Goal: Task Accomplishment & Management: Complete application form

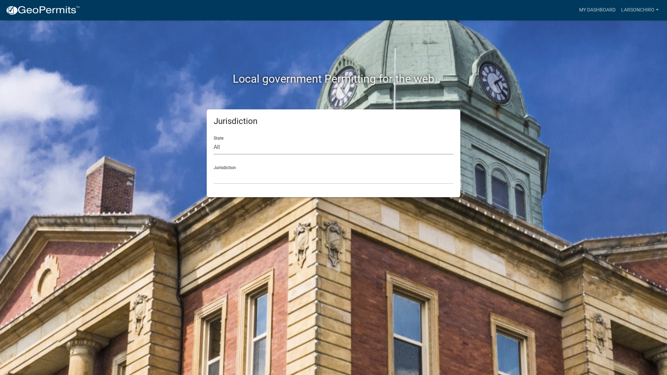
click at [224, 147] on select "All [US_STATE] [US_STATE] [US_STATE] [US_STATE] [US_STATE] [US_STATE] [US_STATE…" at bounding box center [334, 147] width 240 height 14
select select "[US_STATE]"
click at [214, 140] on select "All [US_STATE] [US_STATE] [US_STATE] [US_STATE] [US_STATE] [US_STATE] [US_STATE…" at bounding box center [334, 147] width 240 height 14
click at [225, 173] on select "[GEOGRAPHIC_DATA], [US_STATE][PERSON_NAME][GEOGRAPHIC_DATA], [US_STATE][PERSON_…" at bounding box center [334, 177] width 240 height 14
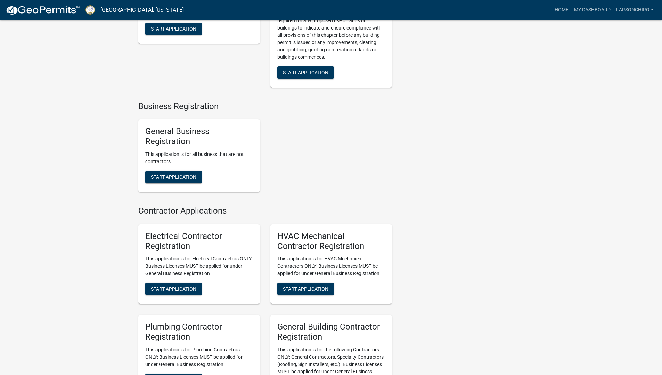
scroll to position [1199, 0]
click at [164, 180] on span "Start Application" at bounding box center [173, 177] width 45 height 6
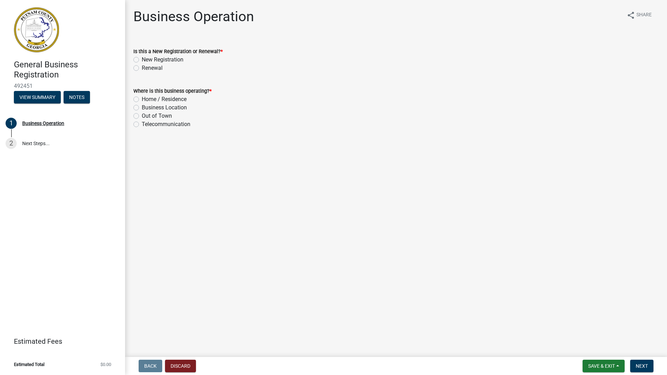
click at [142, 60] on label "New Registration" at bounding box center [163, 60] width 42 height 8
click at [142, 60] on input "New Registration" at bounding box center [144, 58] width 5 height 5
radio input "true"
click at [142, 108] on label "Business Location" at bounding box center [164, 107] width 45 height 8
click at [142, 108] on input "Business Location" at bounding box center [144, 105] width 5 height 5
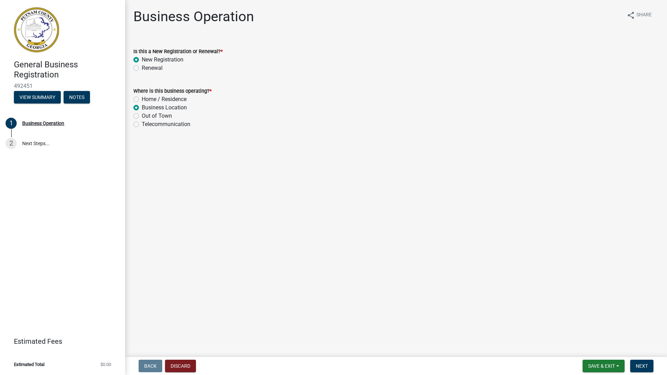
radio input "true"
click at [639, 365] on span "Next" at bounding box center [641, 366] width 12 height 6
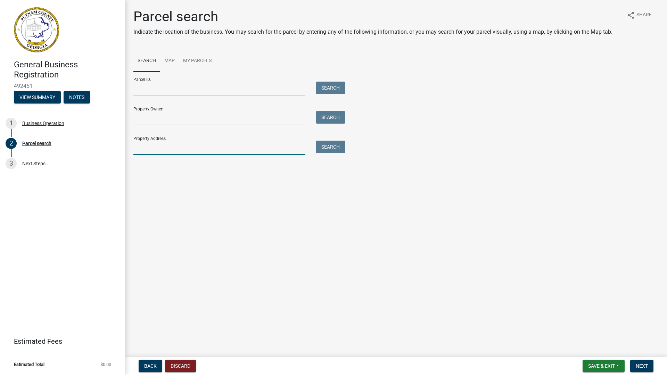
click at [147, 147] on input "Property Address:" at bounding box center [219, 148] width 172 height 14
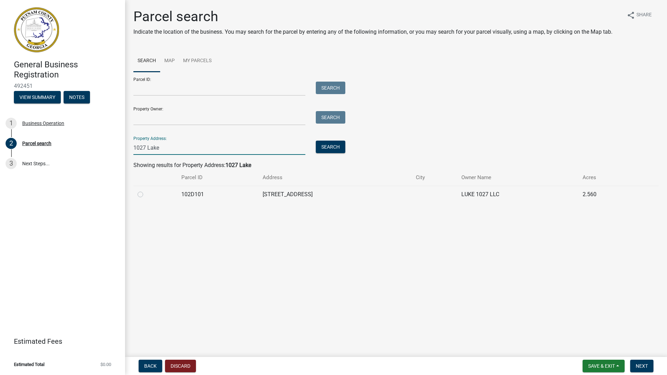
type input "1027 Lake"
click at [146, 190] on label at bounding box center [146, 190] width 0 height 0
click at [146, 195] on input "radio" at bounding box center [148, 192] width 5 height 5
radio input "true"
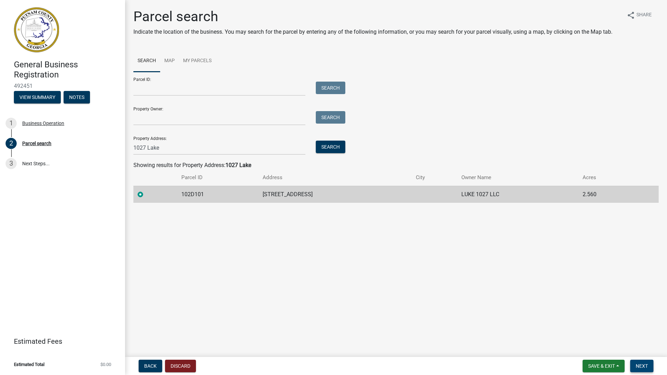
click at [640, 365] on span "Next" at bounding box center [641, 366] width 12 height 6
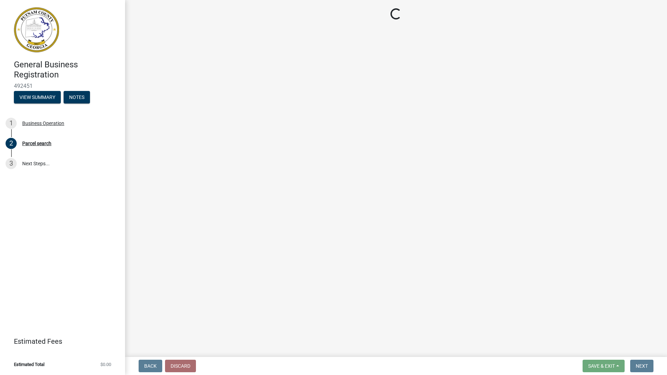
select select "GA"
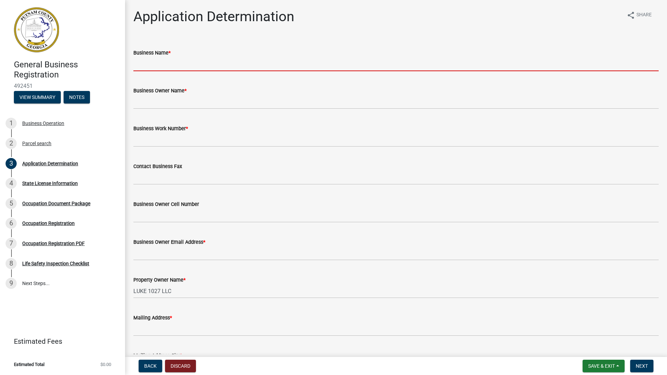
click at [161, 66] on input "Business Name *" at bounding box center [395, 64] width 525 height 14
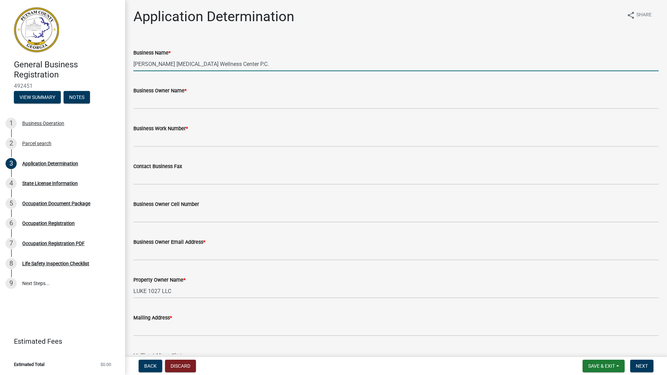
type input "[PERSON_NAME] [MEDICAL_DATA] Wellness Center P.C."
click at [182, 102] on input "Business Owner Name *" at bounding box center [395, 102] width 525 height 14
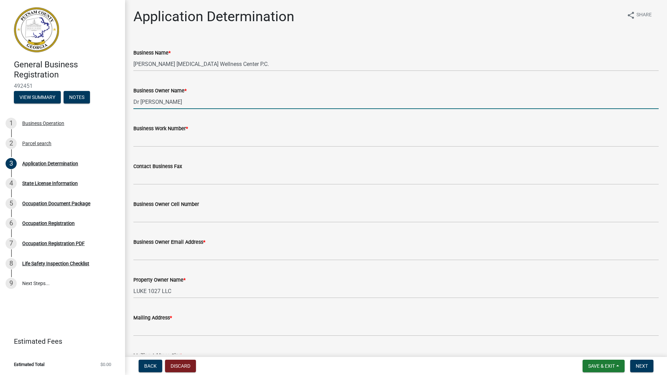
type input "Dr [PERSON_NAME]"
click at [156, 136] on input "Business Work Number *" at bounding box center [395, 140] width 525 height 14
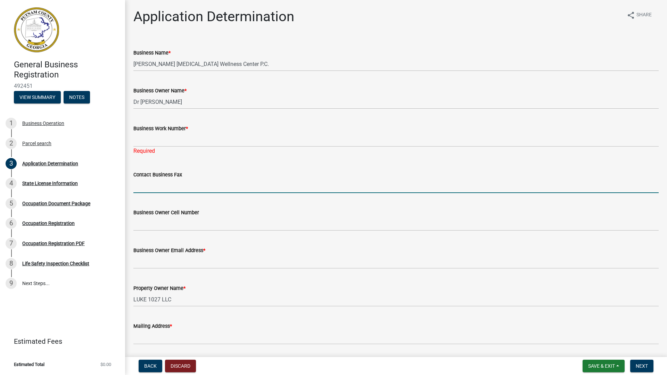
click at [149, 177] on form "Contact Business Fax" at bounding box center [395, 182] width 525 height 23
type input "[PHONE_NUMBER]"
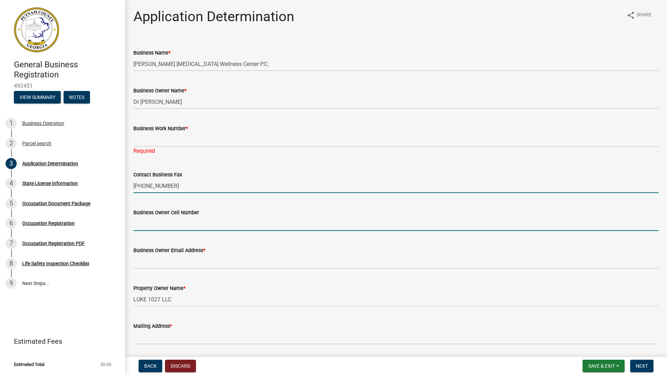
click at [168, 225] on input "Business Owner Cell Number" at bounding box center [395, 224] width 525 height 14
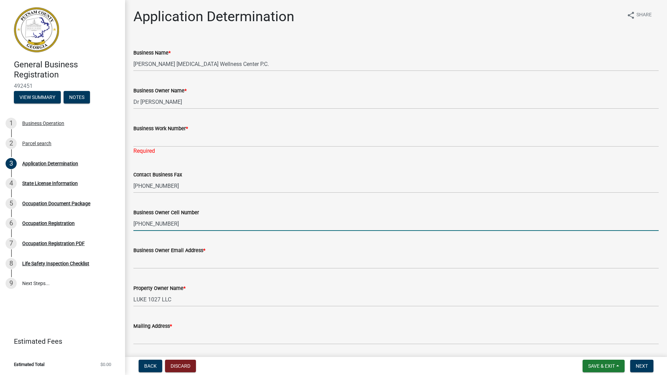
type input "[PHONE_NUMBER]"
click at [154, 144] on input "Business Work Number *" at bounding box center [395, 140] width 525 height 14
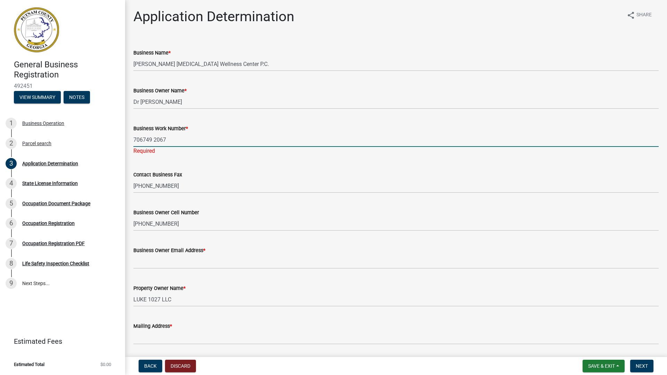
type input "706749 2067"
click at [139, 261] on wm-data-entity-input "Business Owner Email Address *" at bounding box center [395, 255] width 525 height 38
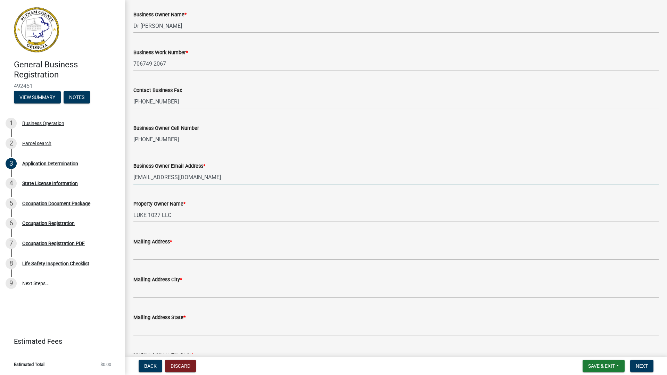
scroll to position [104, 0]
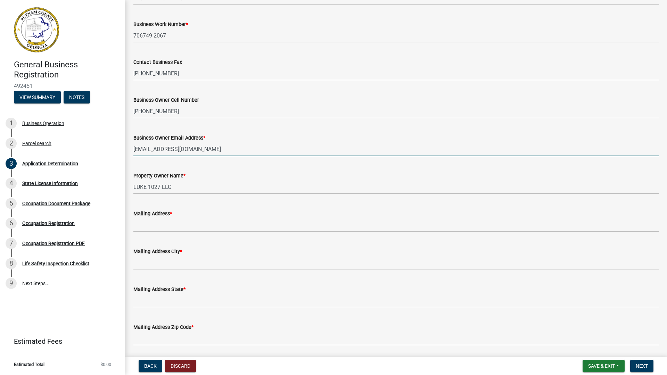
type input "[EMAIL_ADDRESS][DOMAIN_NAME]"
click at [176, 222] on input "Mailing Address *" at bounding box center [395, 225] width 525 height 14
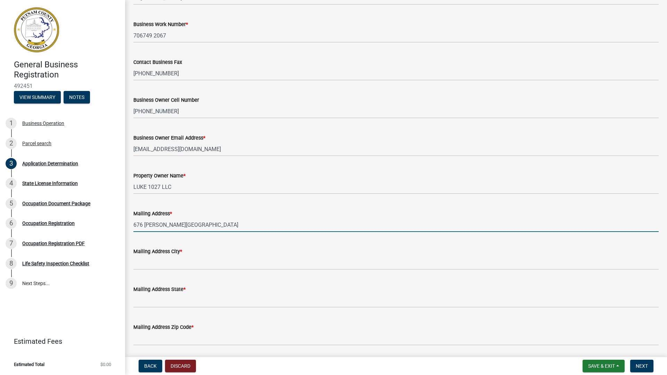
type input "676 [PERSON_NAME][GEOGRAPHIC_DATA]"
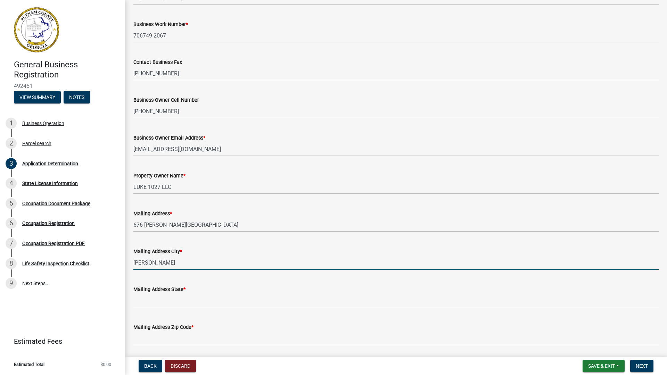
type input "[PERSON_NAME]"
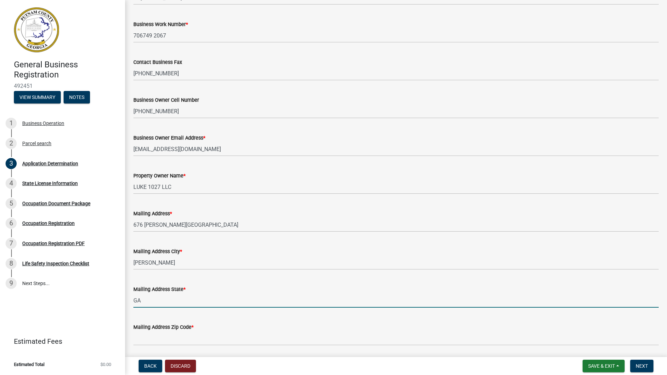
type input "GA"
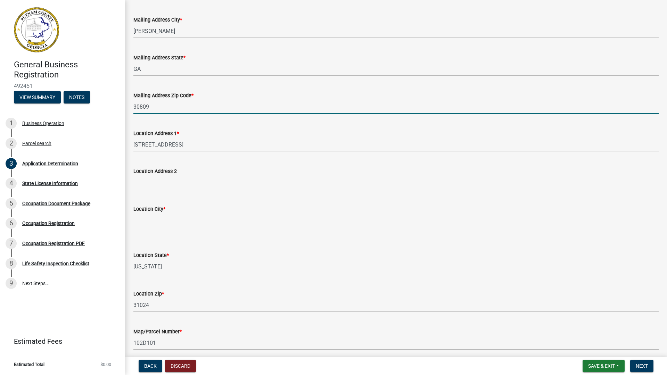
scroll to position [347, 0]
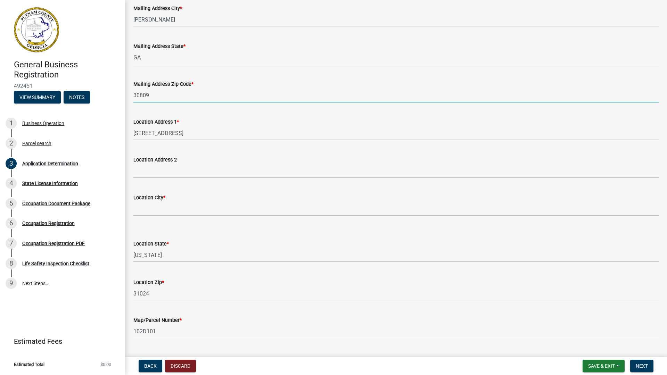
type input "30809"
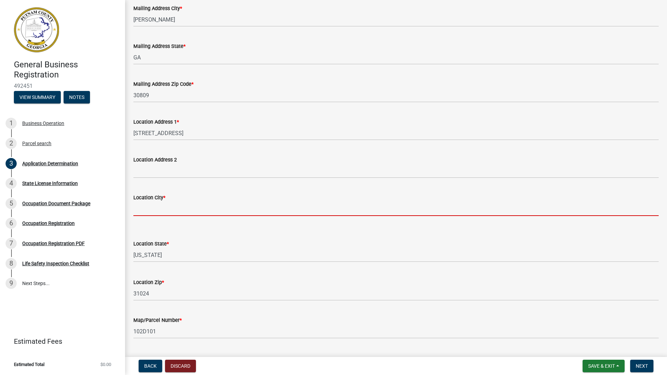
click at [175, 206] on input "Location City *" at bounding box center [395, 209] width 525 height 14
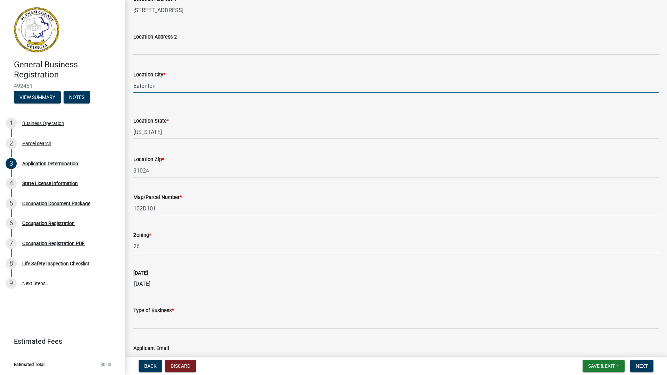
scroll to position [486, 0]
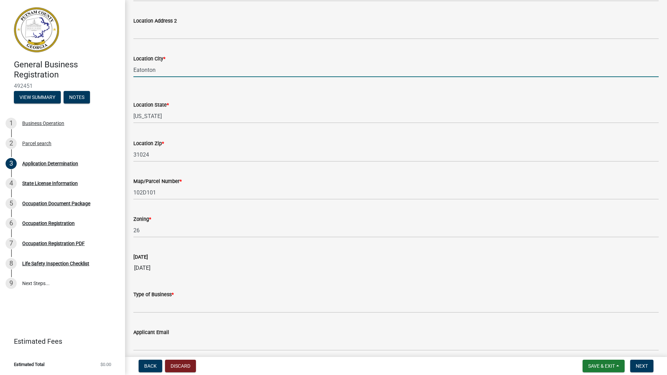
type input "Eatonton"
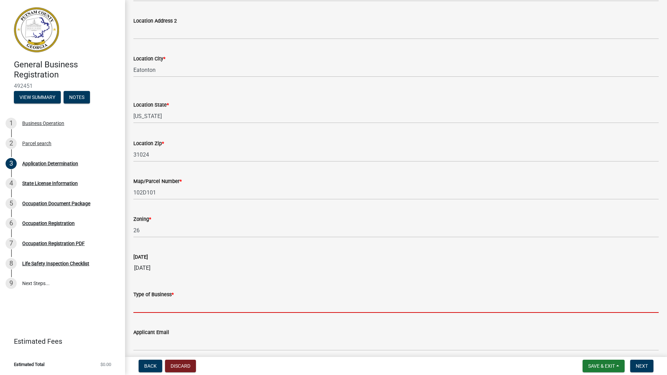
click at [153, 303] on input "Type of Business *" at bounding box center [395, 306] width 525 height 14
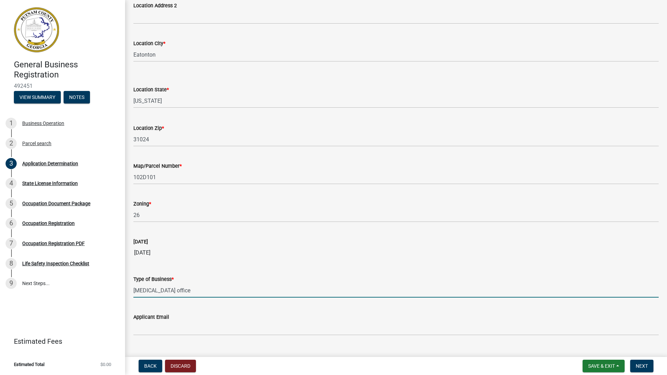
scroll to position [515, 0]
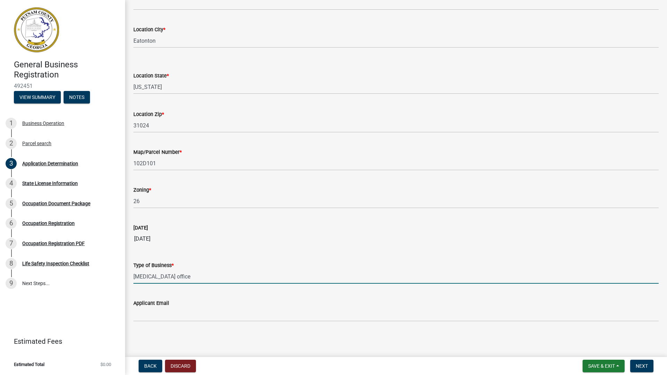
type input "[MEDICAL_DATA] office"
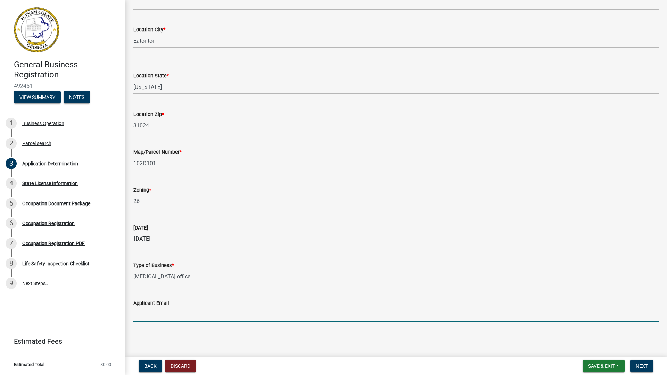
click at [156, 316] on input "Applicant Email" at bounding box center [395, 314] width 525 height 14
type input "[EMAIL_ADDRESS][DOMAIN_NAME]"
click at [638, 365] on span "Next" at bounding box center [641, 366] width 12 height 6
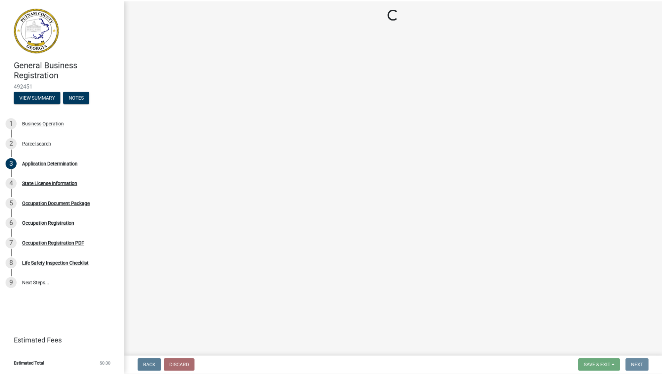
scroll to position [0, 0]
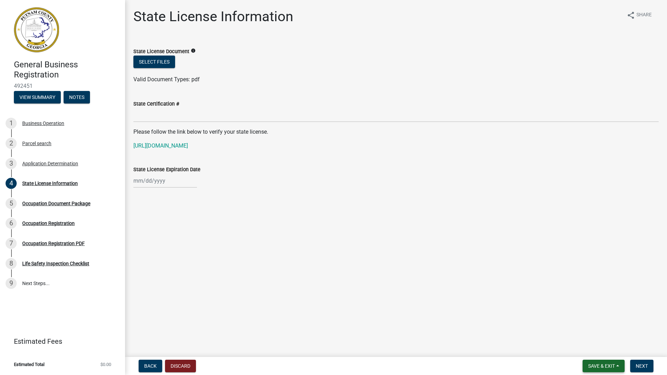
click at [612, 366] on span "Save & Exit" at bounding box center [601, 366] width 27 height 6
click at [585, 350] on button "Save & Exit" at bounding box center [597, 348] width 56 height 17
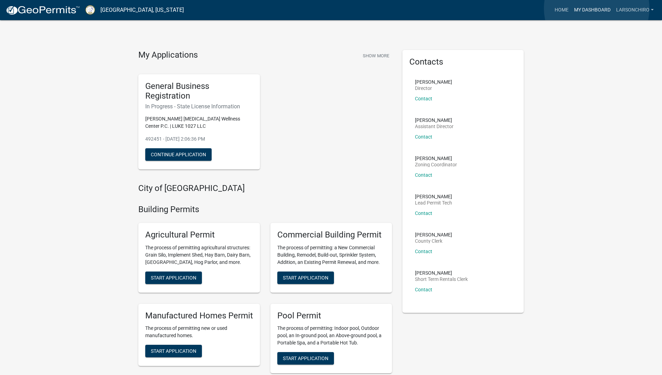
click at [596, 8] on link "My Dashboard" at bounding box center [592, 9] width 42 height 13
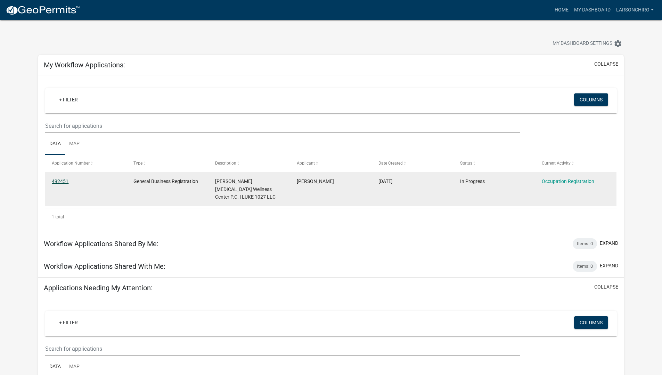
click at [57, 181] on link "492451" at bounding box center [60, 181] width 17 height 6
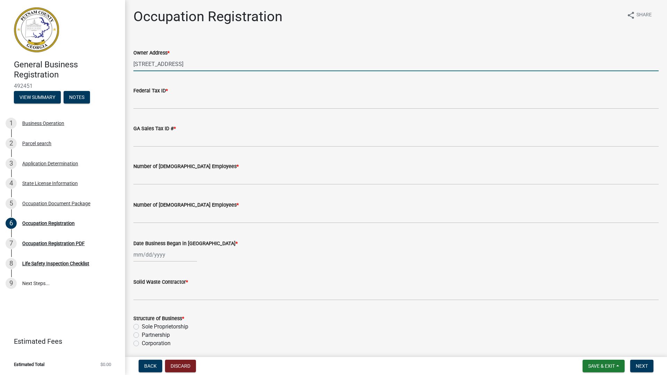
click at [190, 66] on input "[STREET_ADDRESS]" at bounding box center [395, 64] width 525 height 14
drag, startPoint x: 199, startPoint y: 64, endPoint x: 117, endPoint y: 66, distance: 81.6
click at [117, 66] on div "General Business Registration 492451 View Summary Notes 1 Business Operation 2 …" at bounding box center [333, 187] width 667 height 375
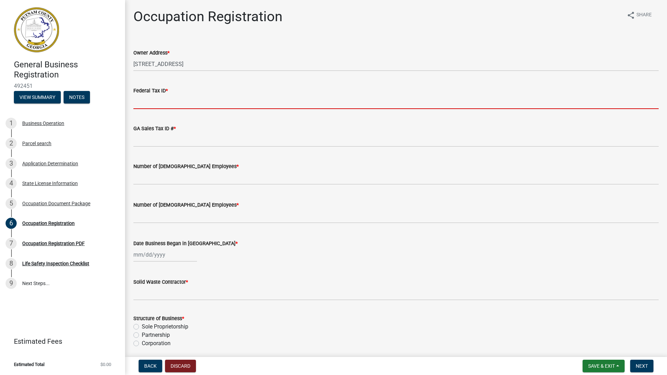
click at [149, 101] on input "Federal Tax ID *" at bounding box center [395, 102] width 525 height 14
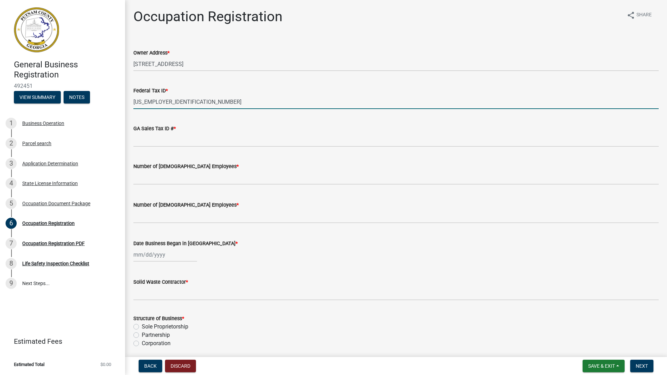
type input "[US_EMPLOYER_IDENTIFICATION_NUMBER]"
click at [169, 138] on input "GA Sales Tax ID # *" at bounding box center [395, 140] width 525 height 14
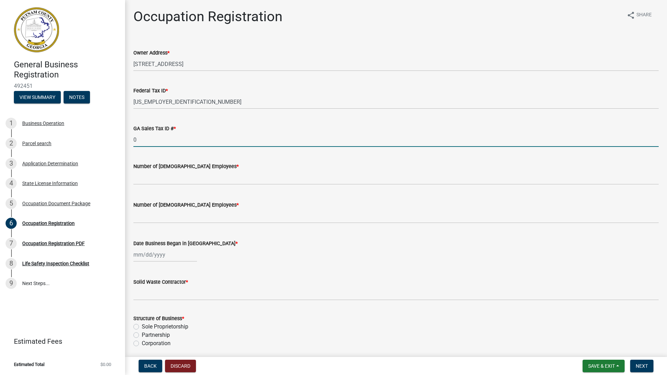
type input "0"
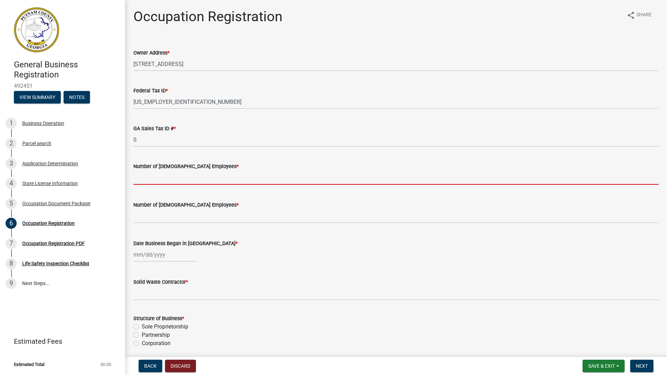
click at [147, 176] on input "text" at bounding box center [395, 178] width 525 height 14
type input "3"
type input "0"
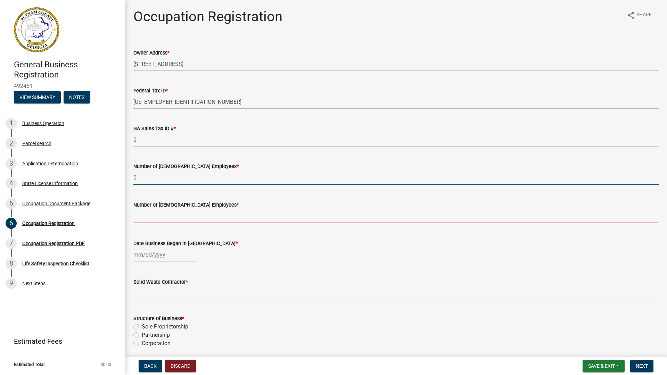
click at [145, 216] on input "text" at bounding box center [395, 216] width 525 height 14
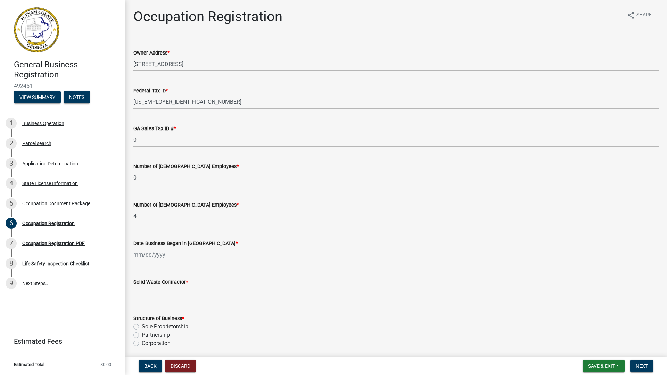
type input "4"
select select "10"
select select "2025"
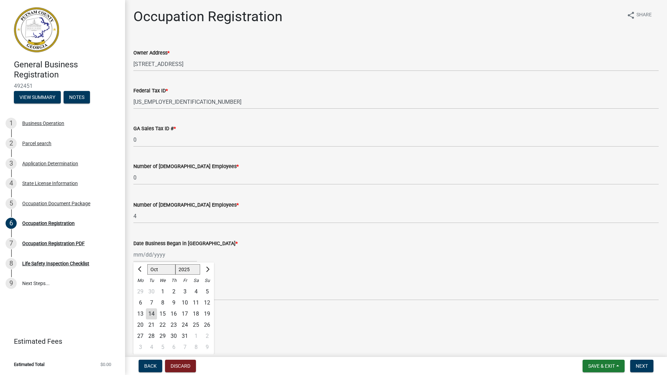
click at [165, 255] on div "[PERSON_NAME] Feb Mar Apr [PERSON_NAME][DATE] Oct Nov [DATE] 1526 1527 1528 152…" at bounding box center [165, 255] width 64 height 14
click at [185, 311] on div "17" at bounding box center [184, 313] width 11 height 11
type input "[DATE]"
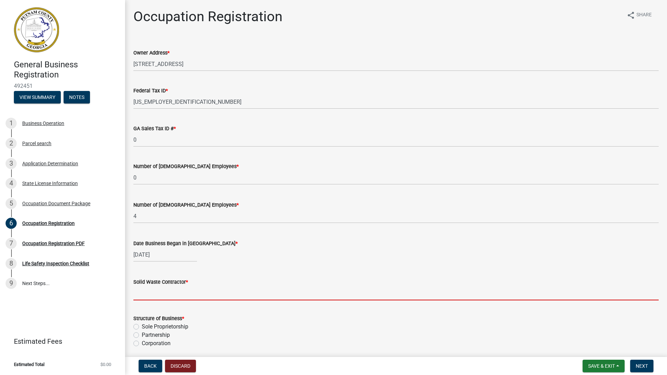
click at [155, 292] on input "Solid Waste Contractor *" at bounding box center [395, 293] width 525 height 14
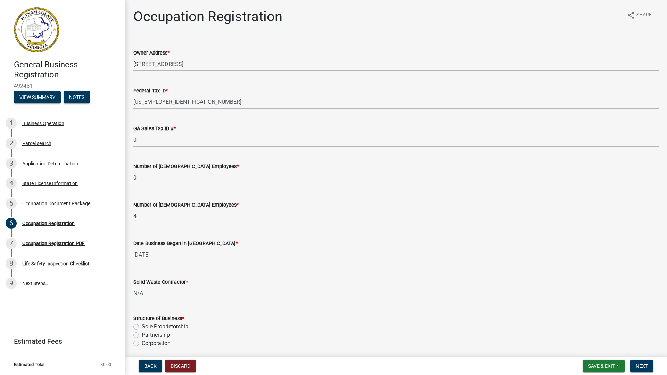
scroll to position [35, 0]
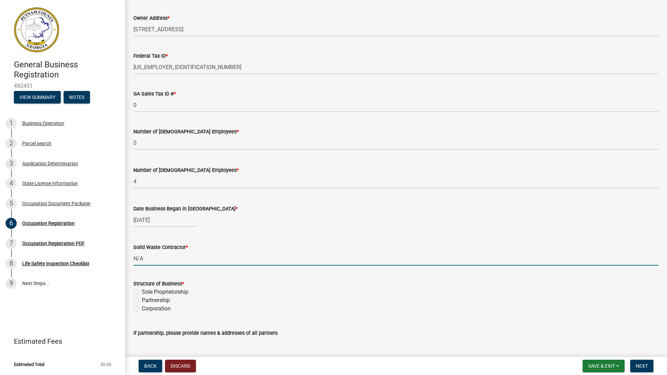
type input "N/A"
click at [160, 308] on label "Corporation" at bounding box center [156, 309] width 29 height 8
click at [146, 308] on input "Corporation" at bounding box center [144, 307] width 5 height 5
radio input "true"
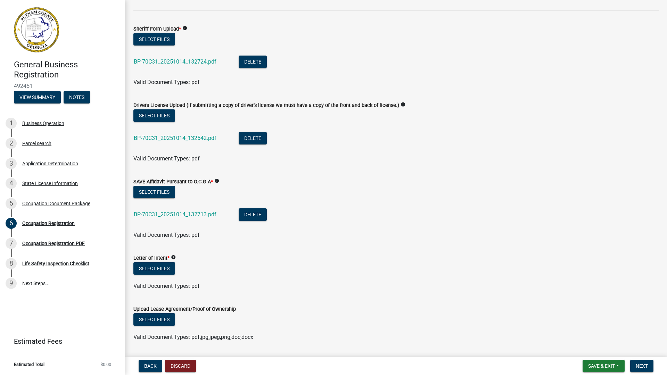
scroll to position [625, 0]
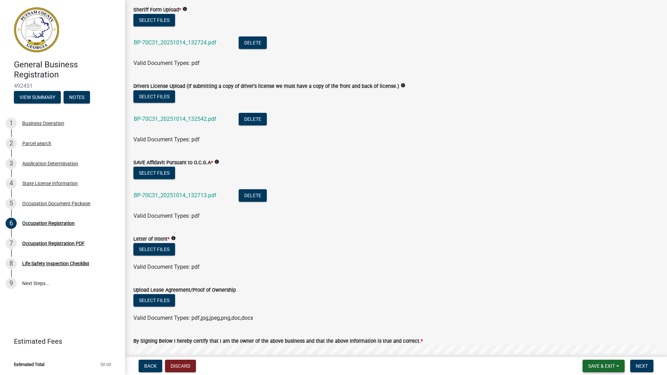
click at [613, 371] on button "Save & Exit" at bounding box center [603, 366] width 42 height 13
click at [596, 329] on button "Save" at bounding box center [597, 331] width 56 height 17
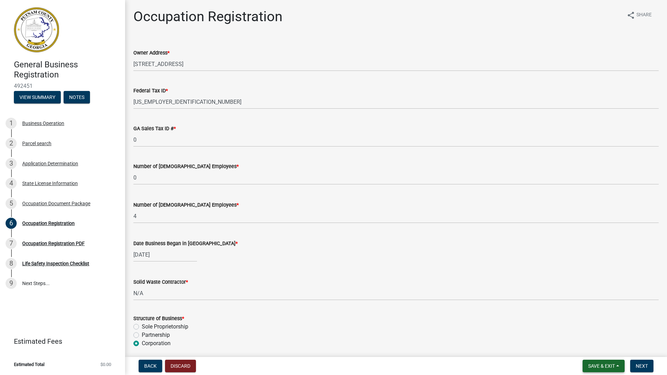
click at [607, 371] on button "Save & Exit" at bounding box center [603, 366] width 42 height 13
click at [602, 333] on button "Save" at bounding box center [597, 331] width 56 height 17
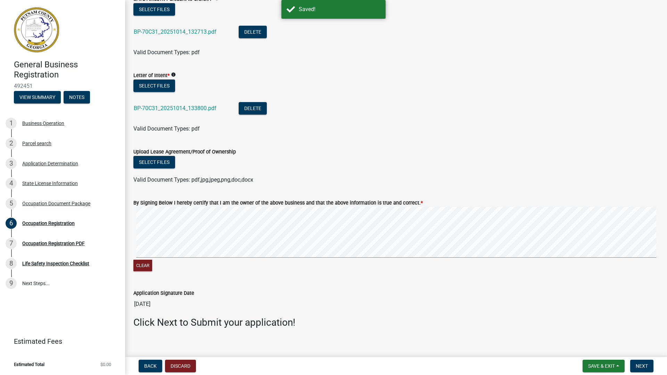
scroll to position [795, 0]
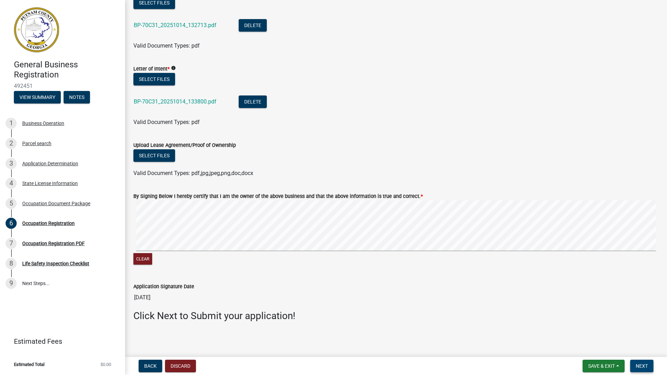
click at [641, 361] on button "Next" at bounding box center [641, 366] width 23 height 13
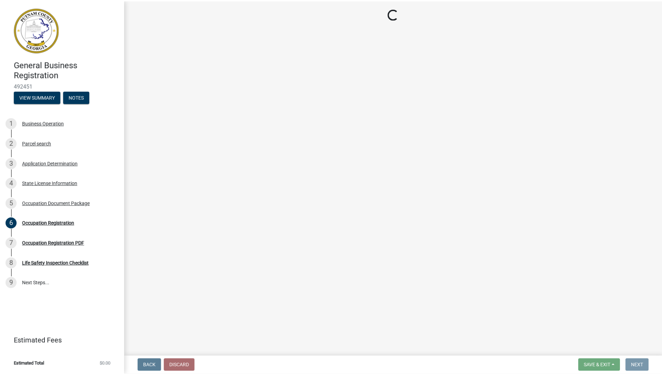
scroll to position [0, 0]
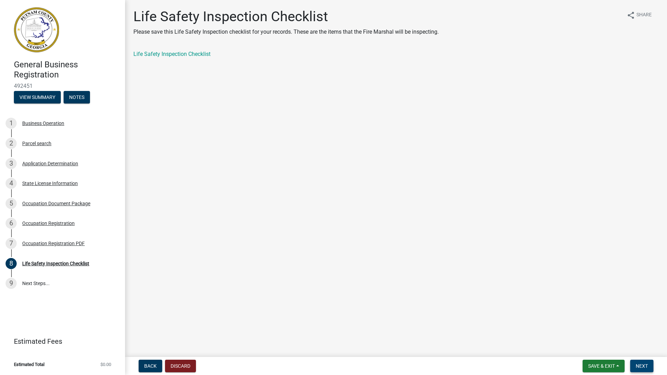
click at [637, 370] on button "Next" at bounding box center [641, 366] width 23 height 13
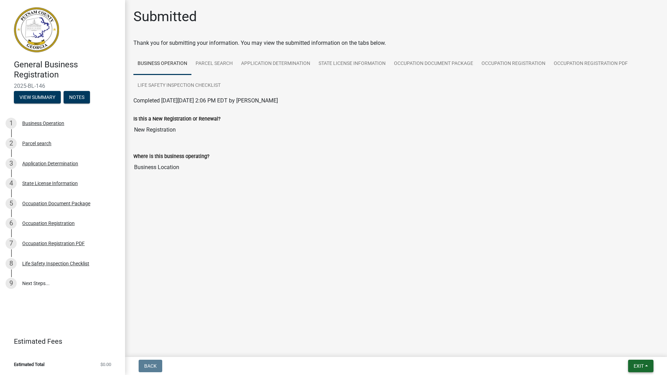
click at [642, 370] on button "Exit" at bounding box center [640, 366] width 25 height 13
click at [621, 350] on button "Save & Exit" at bounding box center [626, 348] width 56 height 17
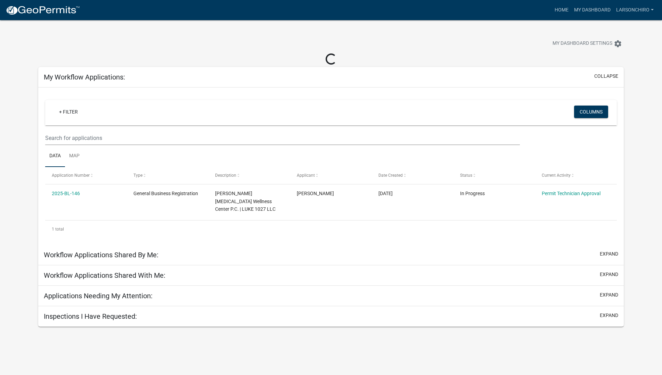
scroll to position [1, 0]
click at [633, 6] on link "LarsonChiro" at bounding box center [634, 9] width 43 height 13
click at [626, 54] on link "Logout" at bounding box center [628, 51] width 56 height 17
